Goal: Find specific page/section: Find specific page/section

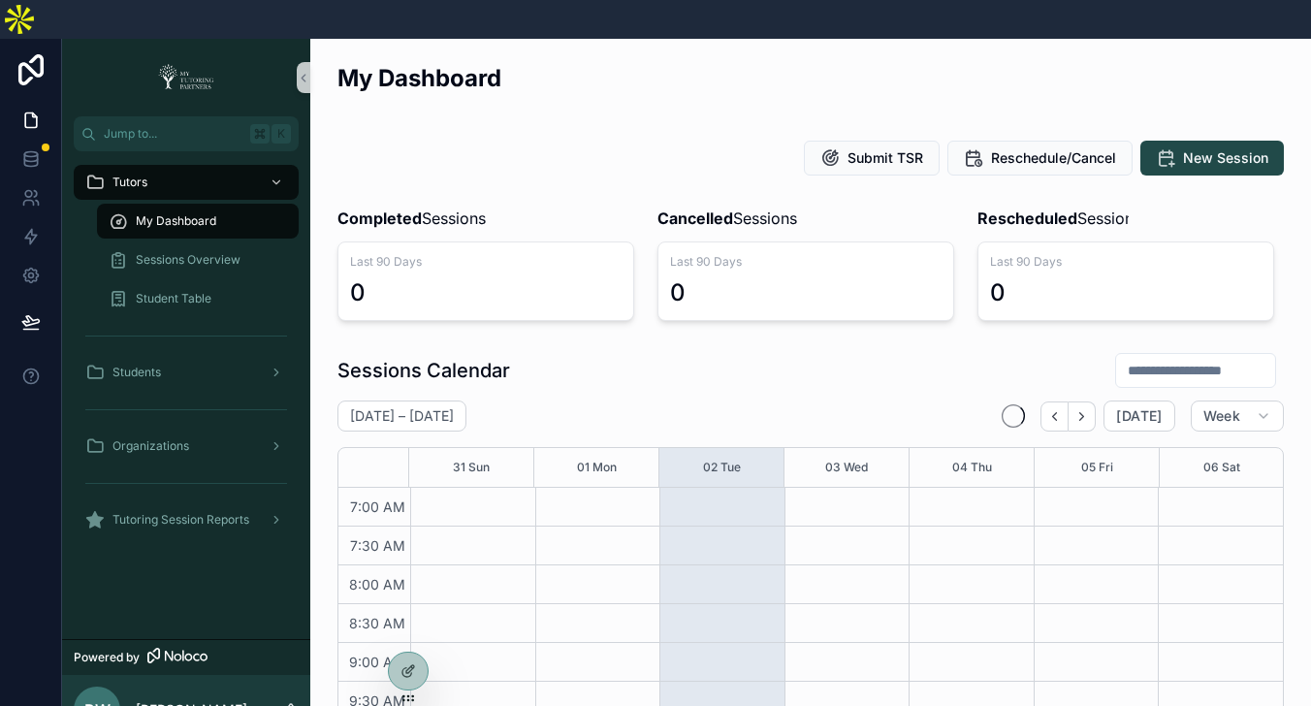
scroll to position [543, 0]
click at [416, 629] on div at bounding box center [408, 629] width 31 height 31
click at [410, 629] on icon at bounding box center [409, 630] width 16 height 16
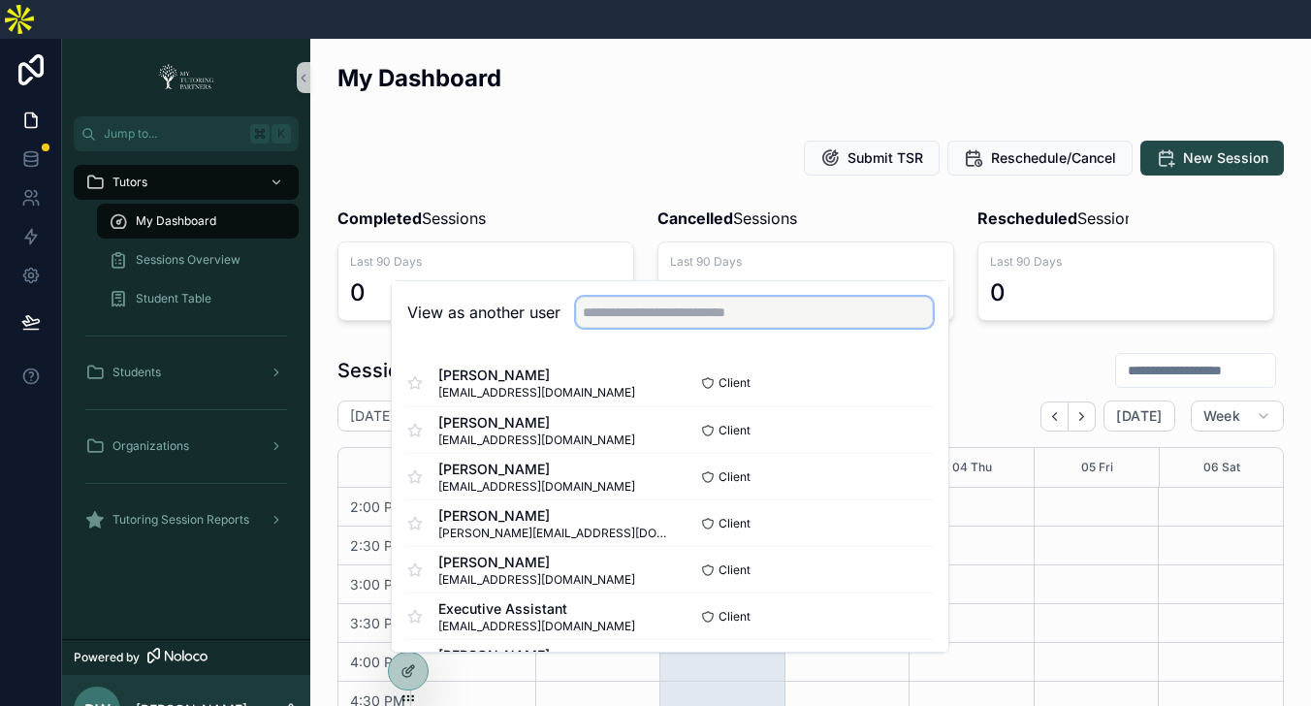
click at [640, 297] on input "text" at bounding box center [754, 312] width 357 height 31
type input "**"
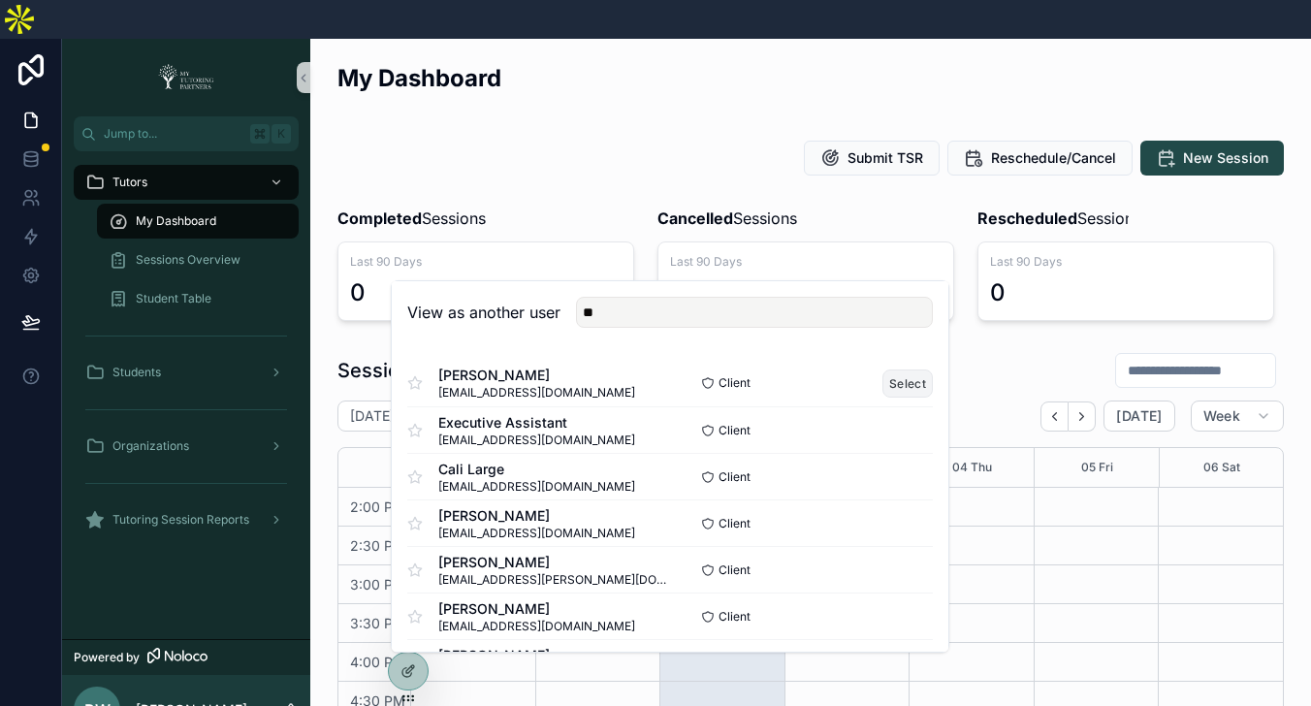
click at [909, 370] on button "Select" at bounding box center [908, 384] width 50 height 28
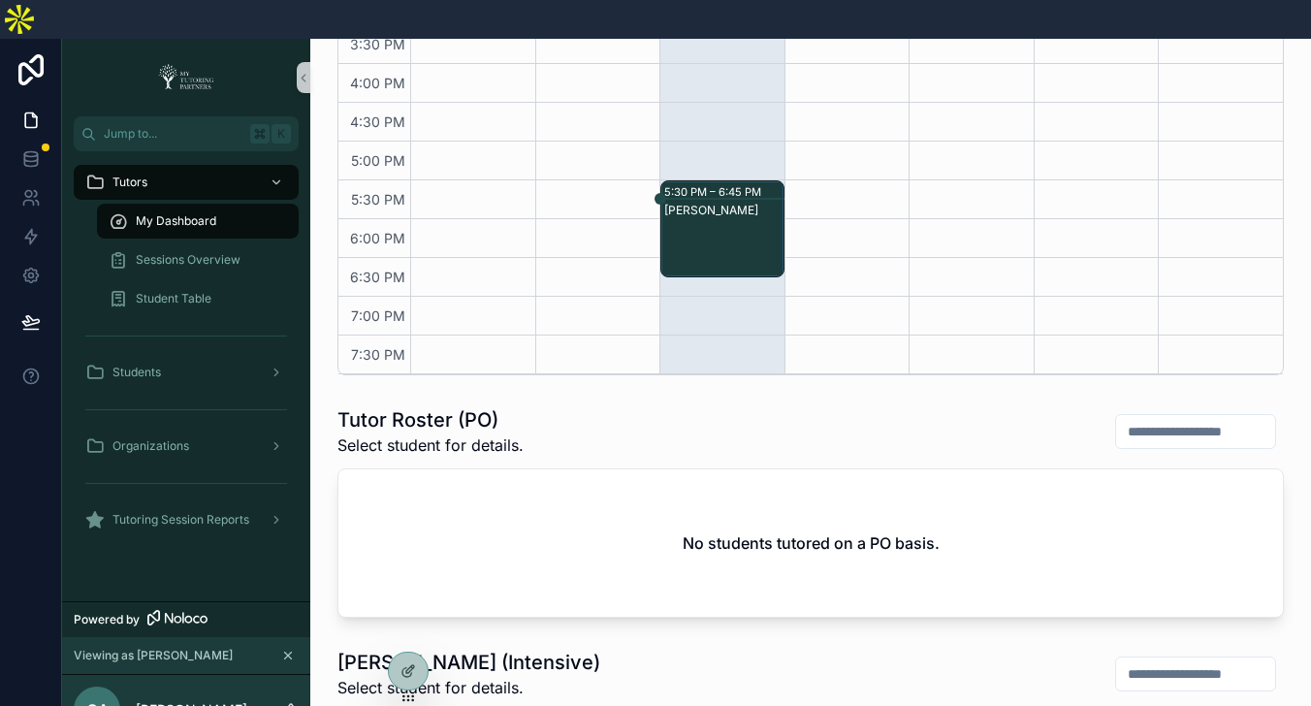
scroll to position [809, 0]
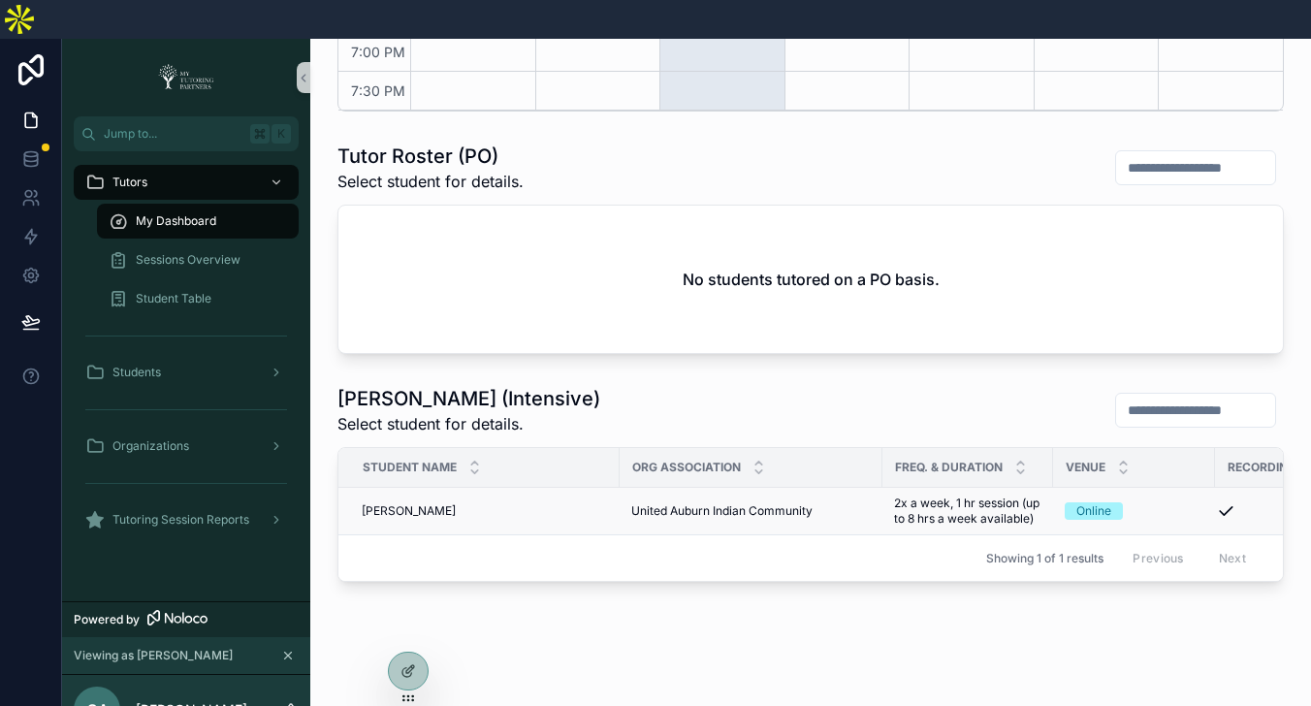
click at [471, 503] on div "[PERSON_NAME] [PERSON_NAME]" at bounding box center [485, 511] width 246 height 16
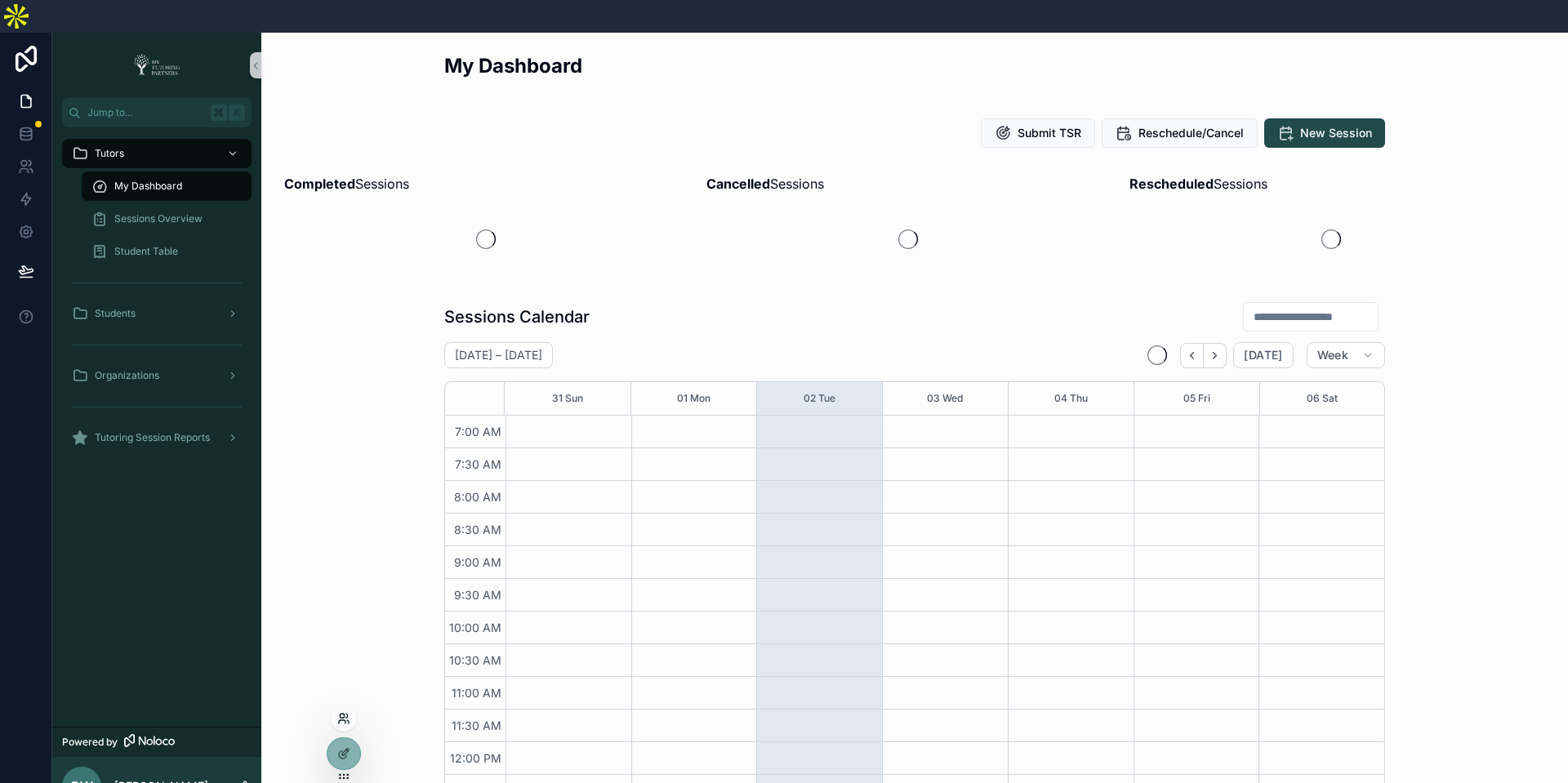
scroll to position [377, 0]
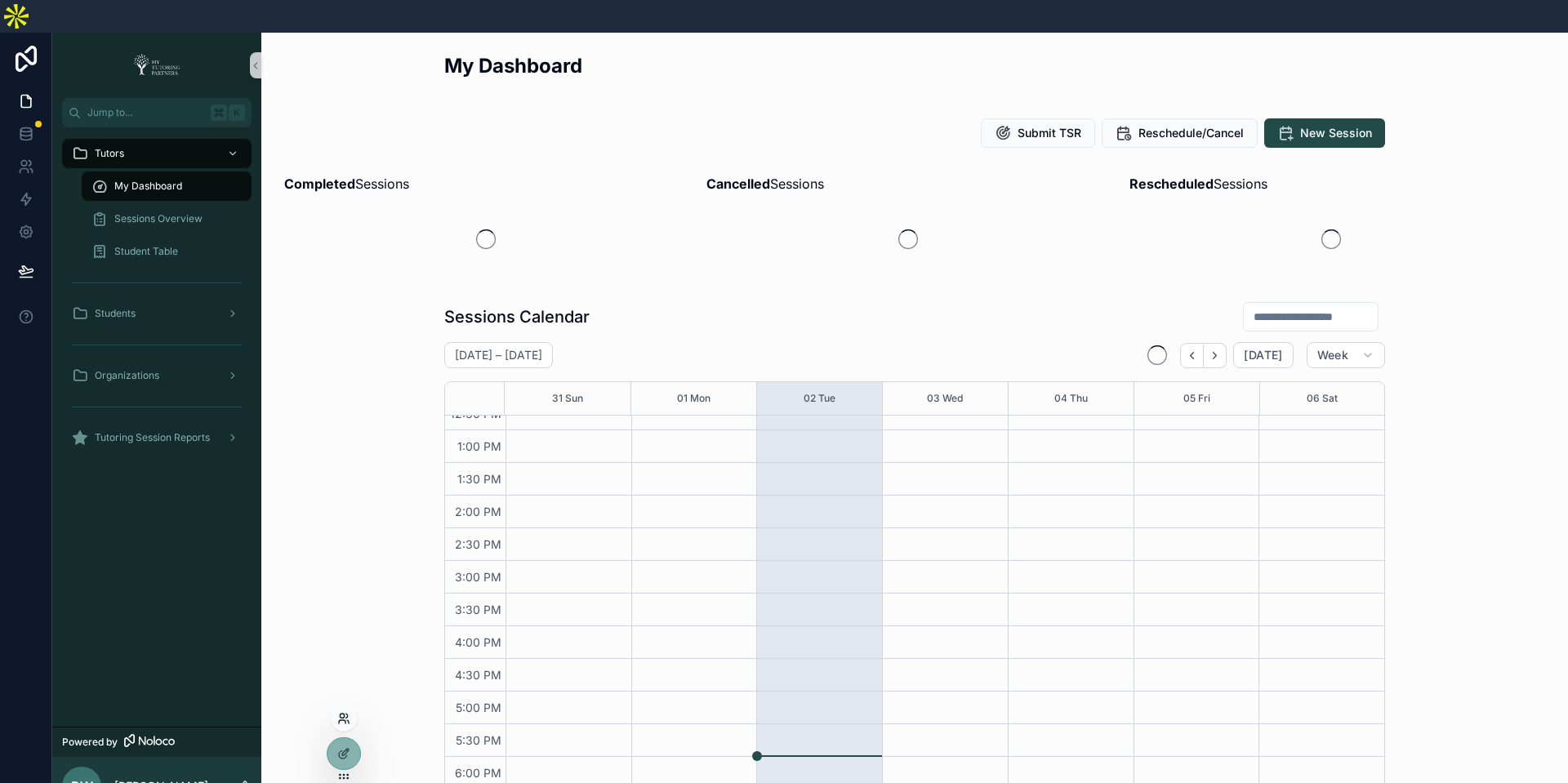
click at [348, 720] on icon at bounding box center [348, 722] width 2 height 3
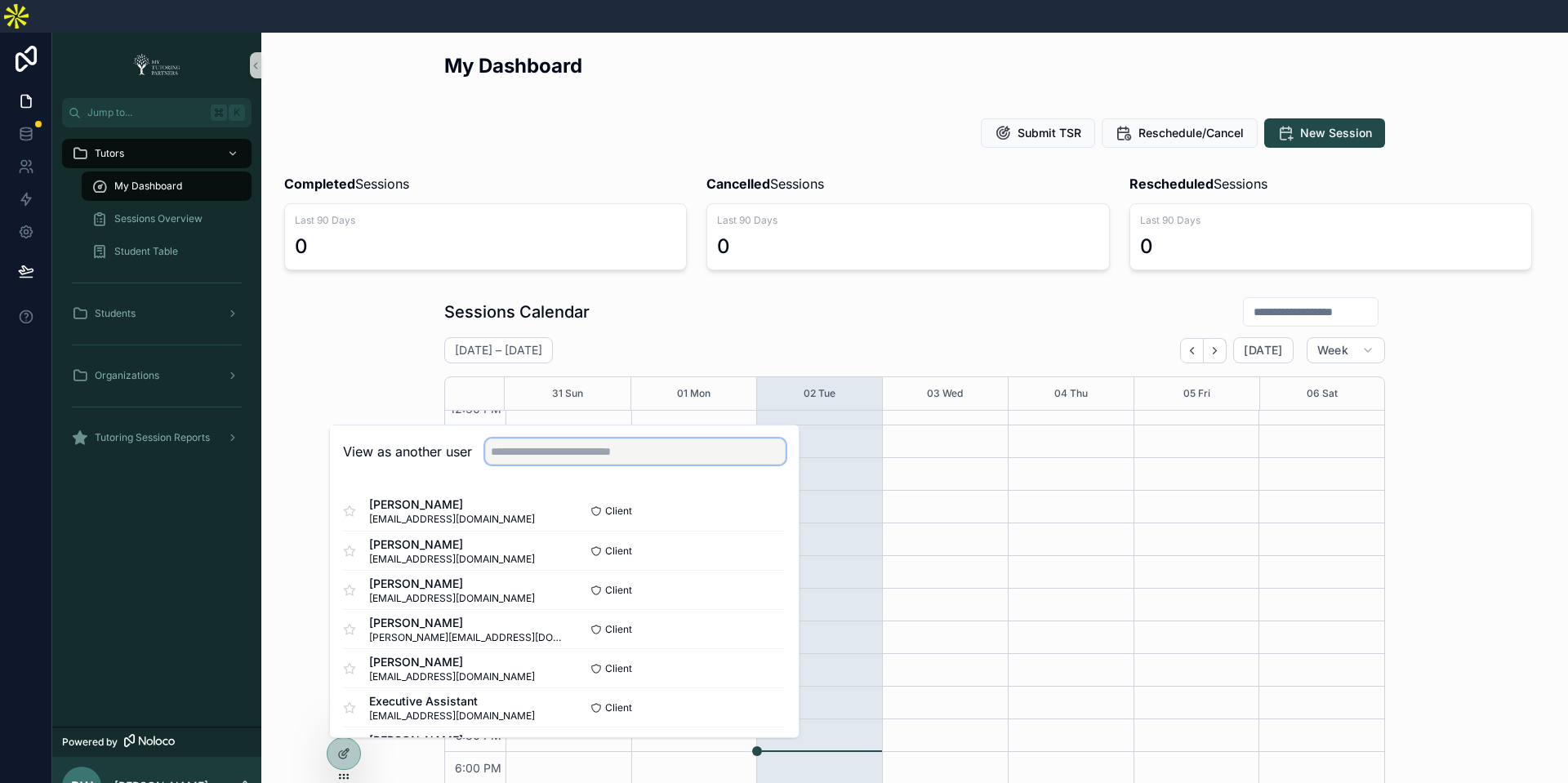
click at [581, 439] on input "text" at bounding box center [635, 451] width 301 height 26
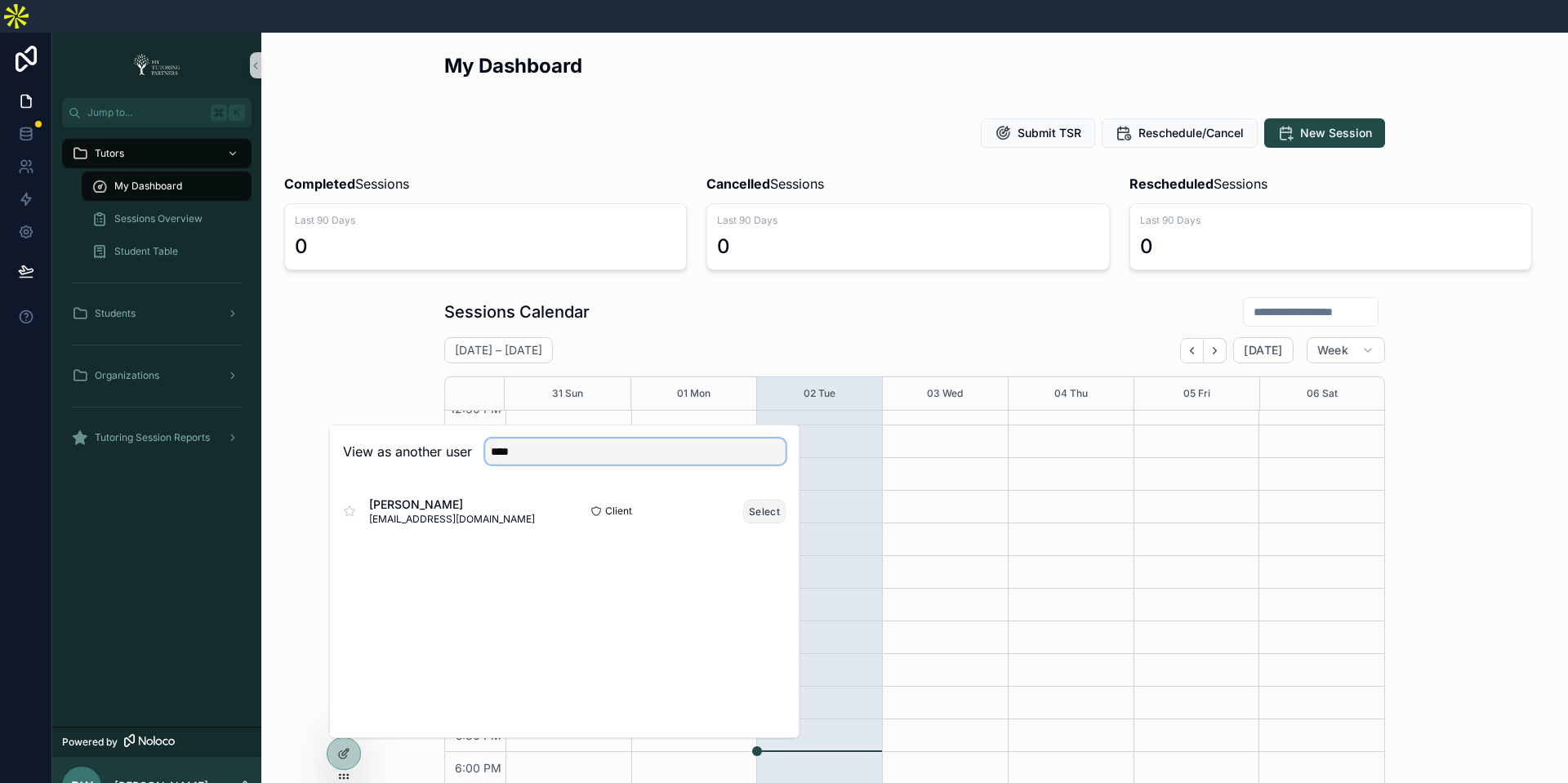
type input "****"
click at [746, 500] on button "Select" at bounding box center [765, 512] width 42 height 24
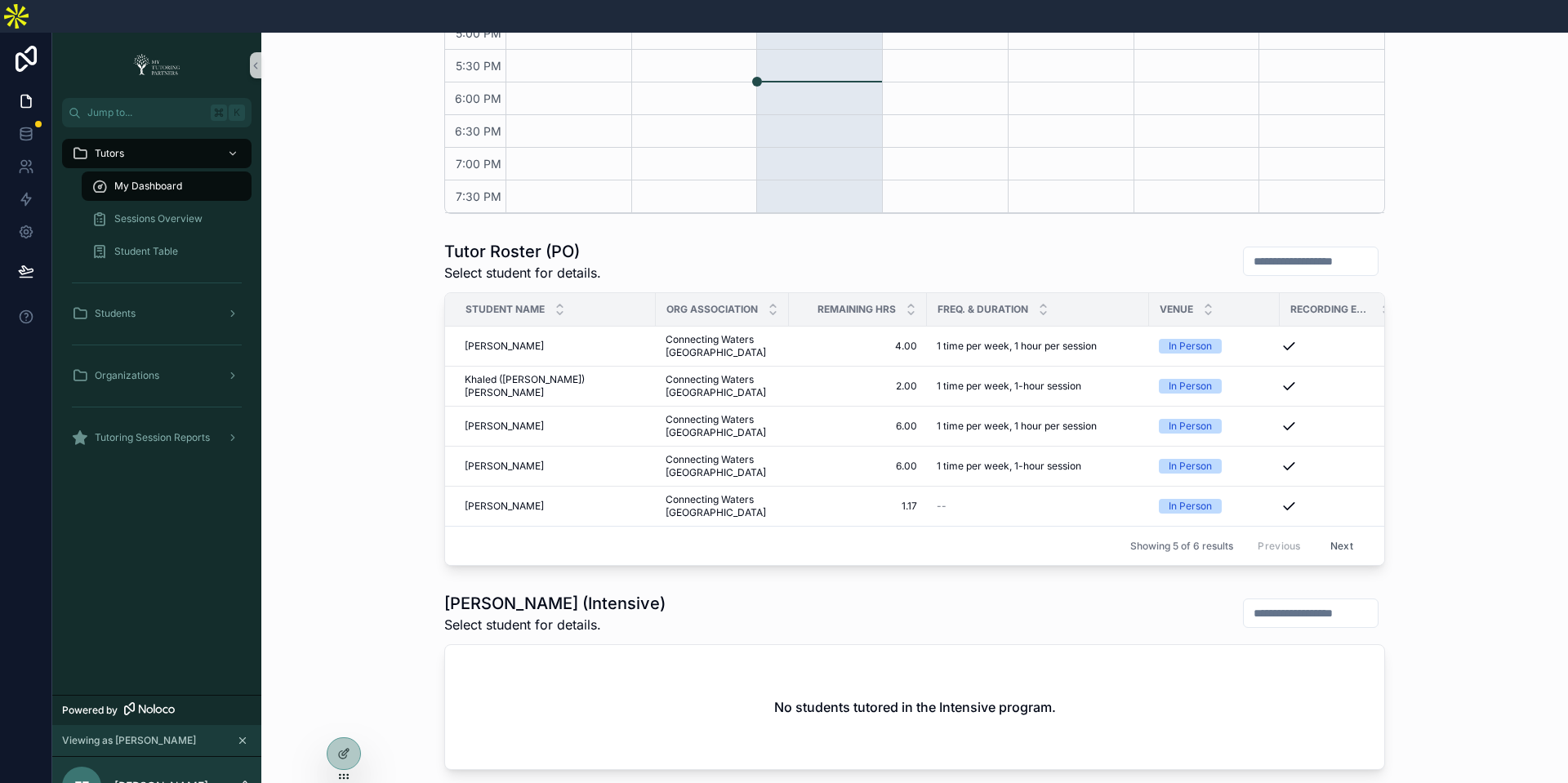
scroll to position [754, 0]
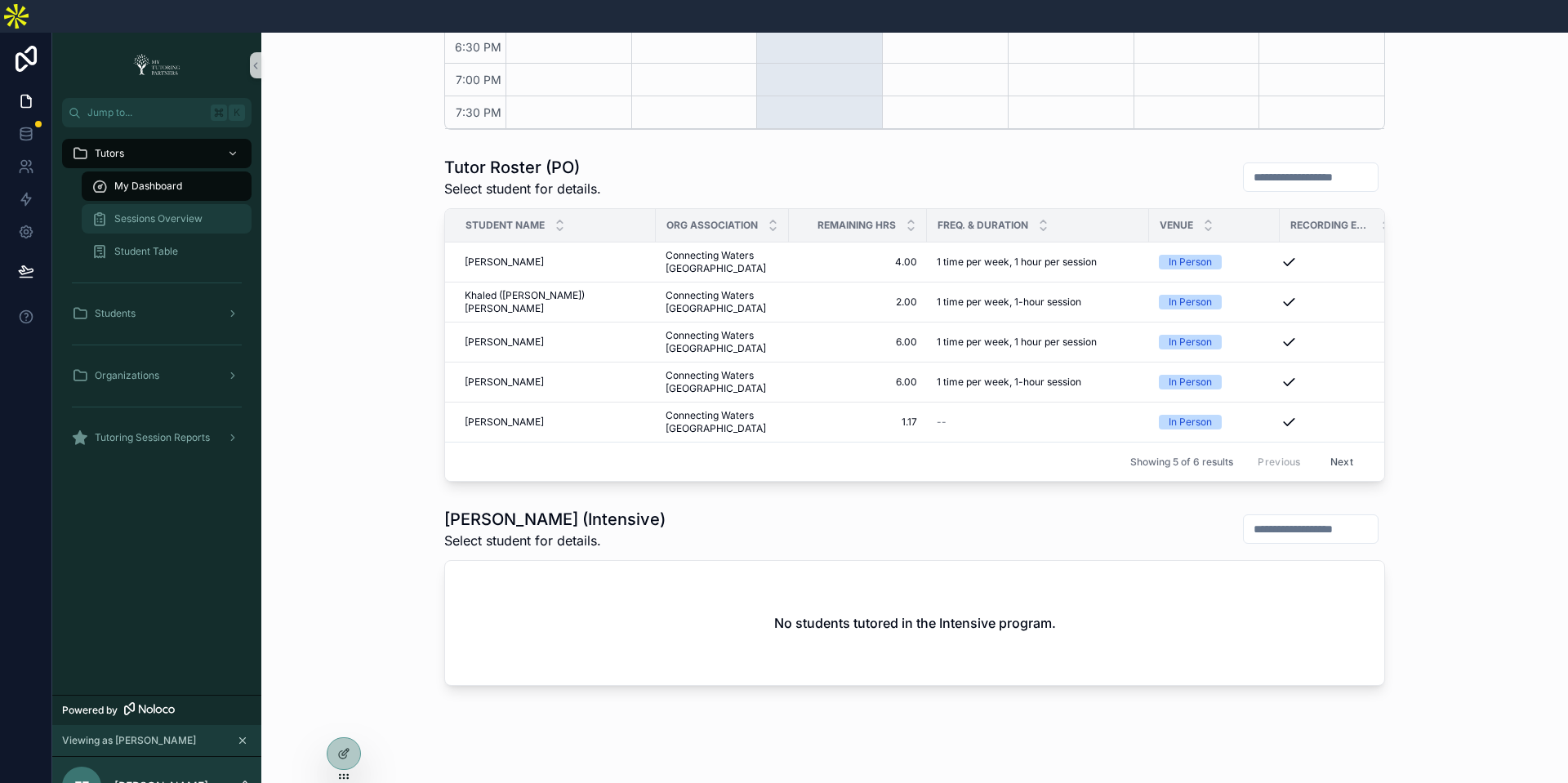
click at [200, 205] on div "Sessions Overview" at bounding box center [167, 218] width 150 height 26
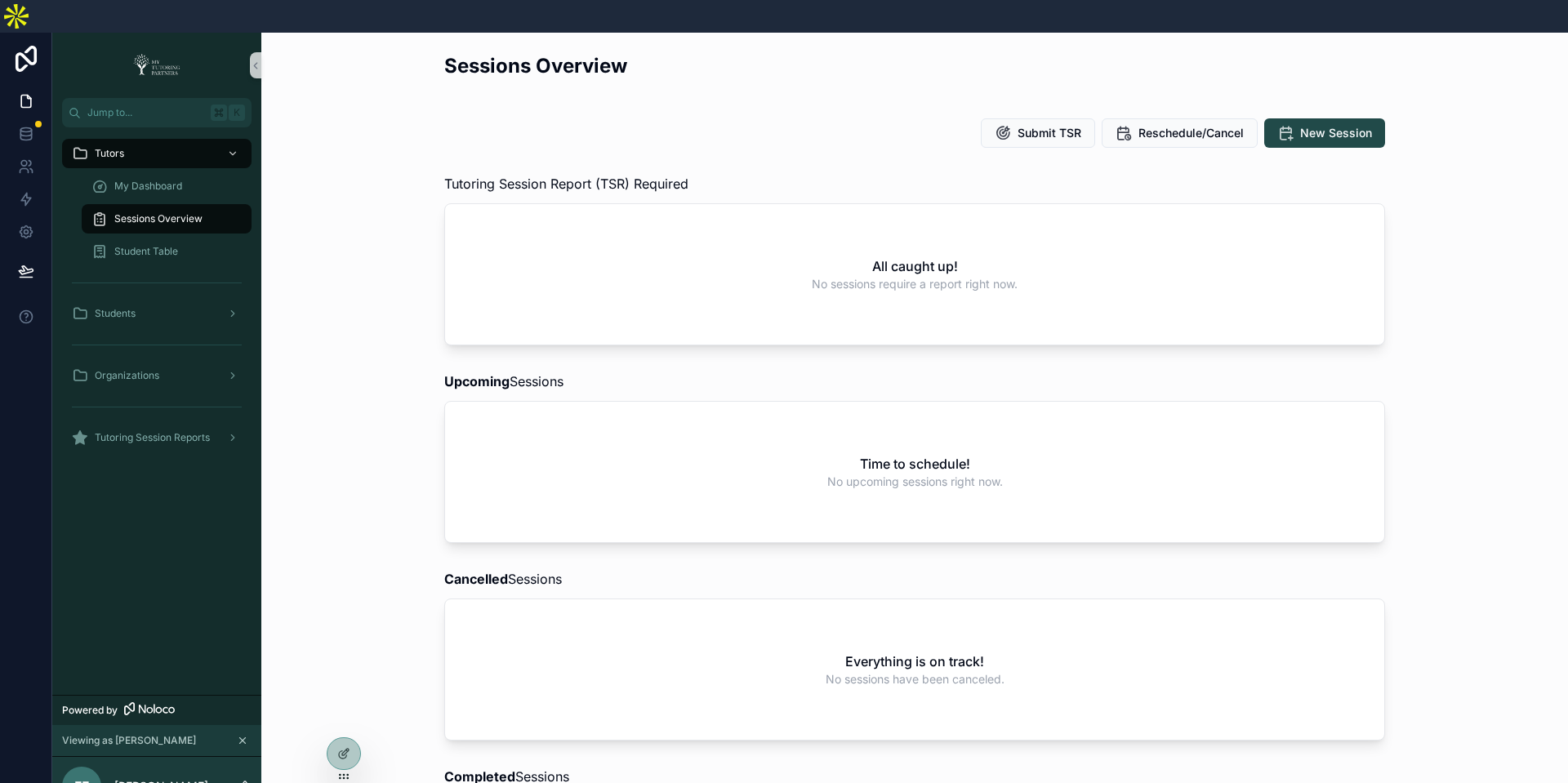
click at [1441, 590] on div "Cancelled Sessions Everything is on track! No sessions have been canceled." at bounding box center [915, 654] width 1281 height 184
